Goal: Information Seeking & Learning: Learn about a topic

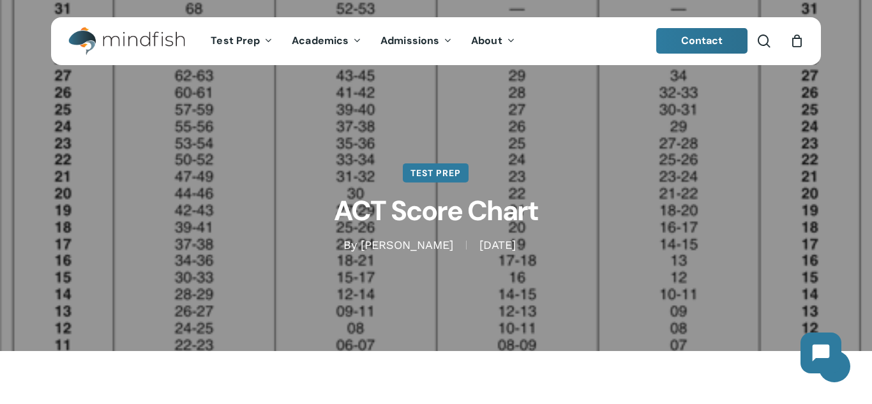
click at [426, 178] on link "Test Prep" at bounding box center [436, 172] width 66 height 19
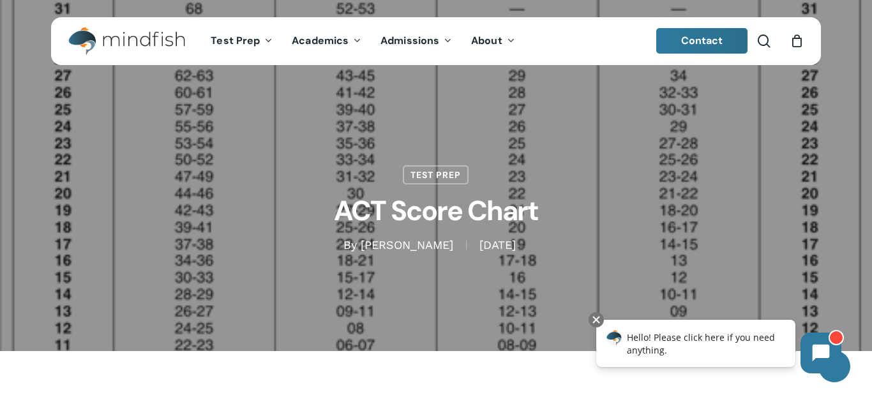
click at [159, 119] on div "Test Prep ACT Score Chart By Bill Huston November 10, 2010 January 11th, 2023 N…" at bounding box center [436, 175] width 770 height 154
